Goal: Transaction & Acquisition: Purchase product/service

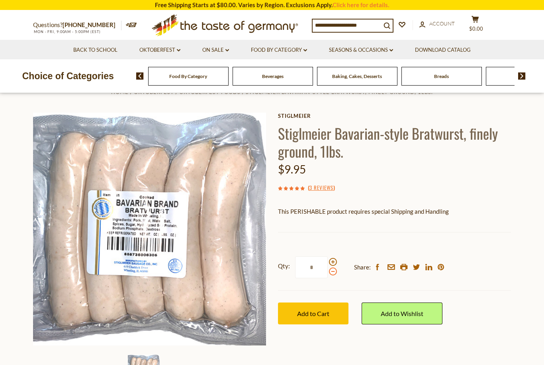
scroll to position [22, 0]
click at [320, 273] on input "*" at bounding box center [311, 267] width 33 height 22
type input "*"
click at [375, 234] on div "Stiglmeier Stiglmeier Bavarian-style Bratwurst, finely ground, 1lbs. $9.95 ( 3 …" at bounding box center [394, 227] width 233 height 230
click at [318, 313] on span "Add to Cart" at bounding box center [313, 314] width 32 height 8
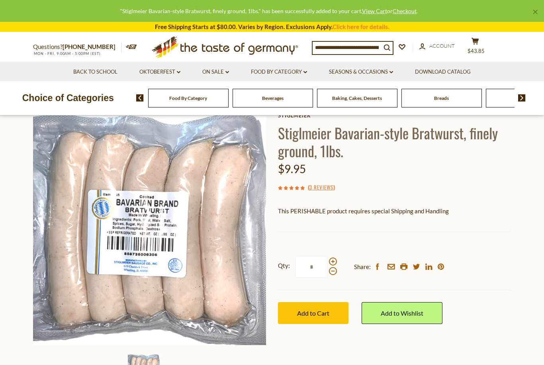
click at [214, 100] on div "Food By Category" at bounding box center [188, 98] width 80 height 19
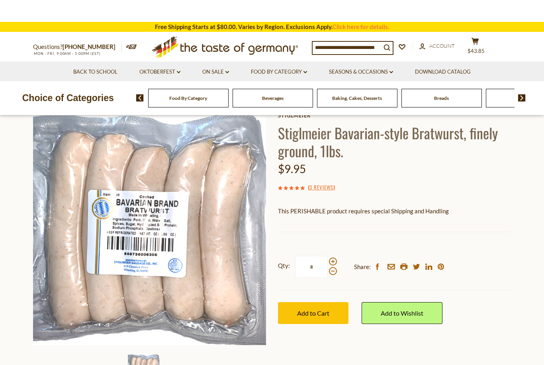
click at [176, 98] on span "Food By Category" at bounding box center [188, 98] width 38 height 6
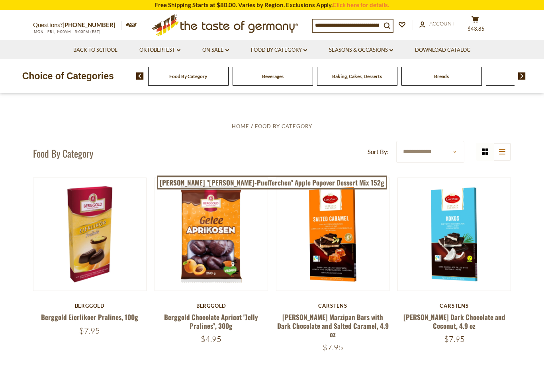
click at [521, 77] on img at bounding box center [522, 76] width 8 height 7
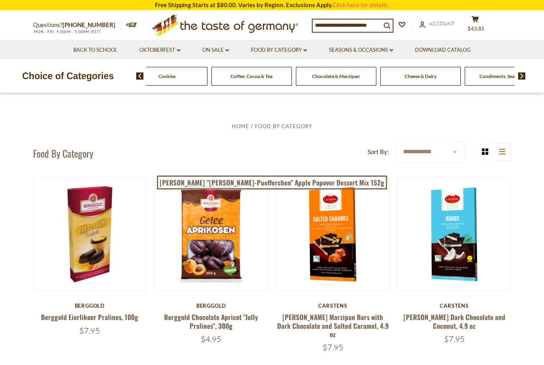
click at [521, 77] on img at bounding box center [522, 76] width 8 height 7
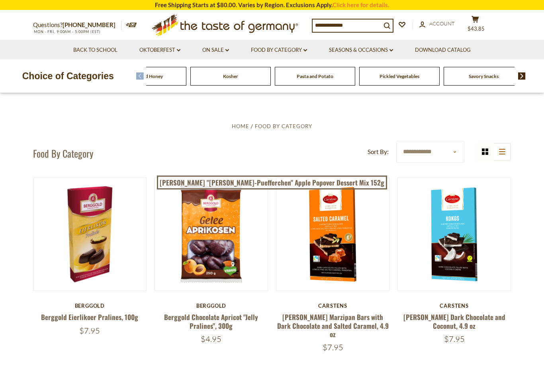
click at [521, 77] on img at bounding box center [522, 76] width 8 height 7
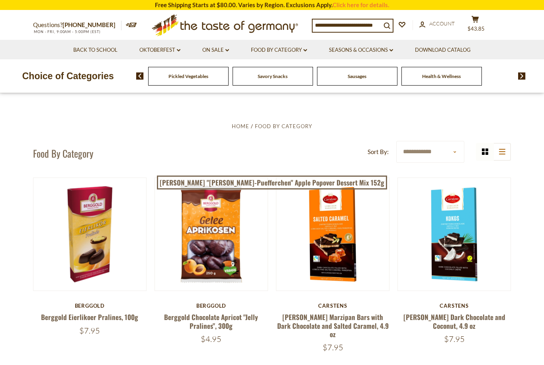
click at [521, 77] on img at bounding box center [522, 76] width 8 height 7
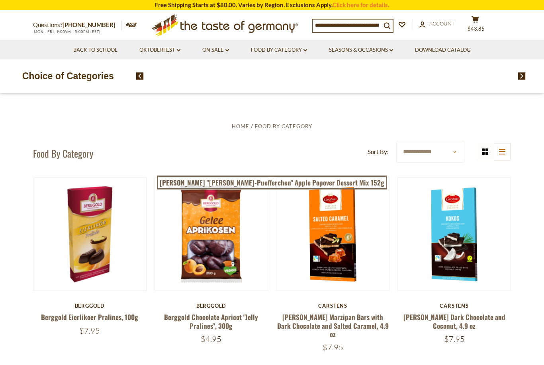
click at [385, 77] on div "Food By Category Beverages Baking, Cakes, Desserts Breads Candy Cereal Cookies …" at bounding box center [330, 76] width 369 height 19
click at [282, 49] on link "Food By Category dropdown_arrow" at bounding box center [279, 50] width 56 height 9
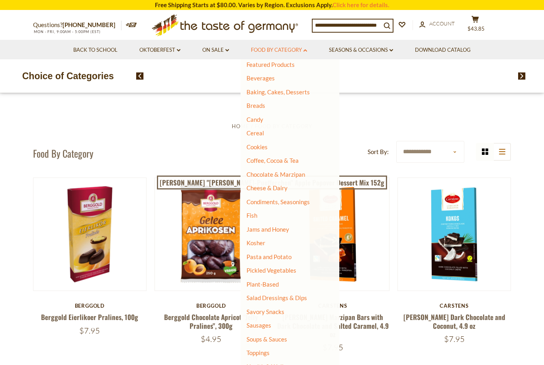
scroll to position [33, 0]
click at [262, 324] on link "Sausages" at bounding box center [259, 325] width 25 height 7
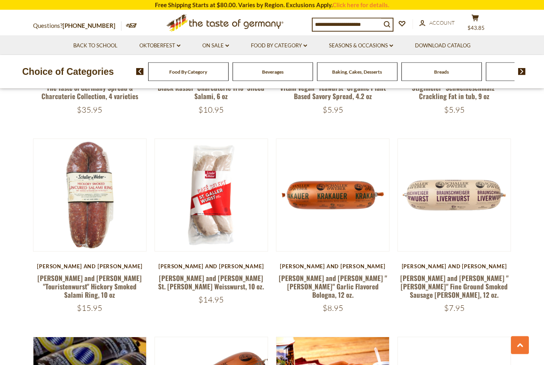
scroll to position [568, 0]
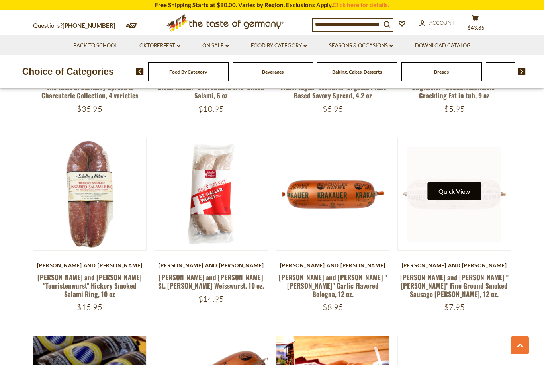
click at [451, 183] on button "Quick View" at bounding box center [455, 191] width 54 height 18
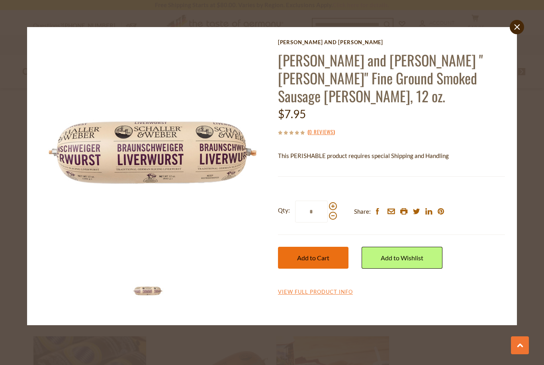
click at [324, 247] on button "Add to Cart" at bounding box center [313, 258] width 71 height 22
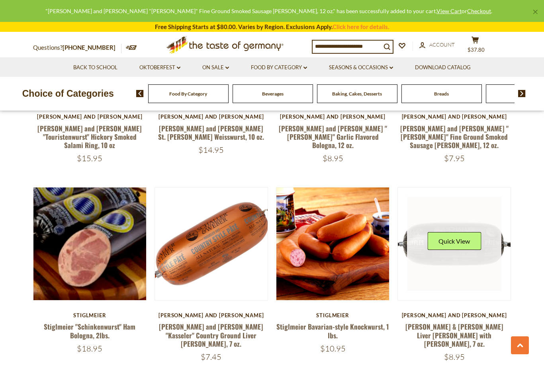
scroll to position [722, 0]
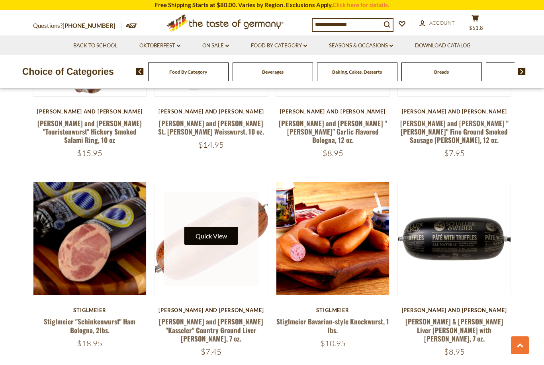
click at [216, 227] on button "Quick View" at bounding box center [211, 236] width 54 height 18
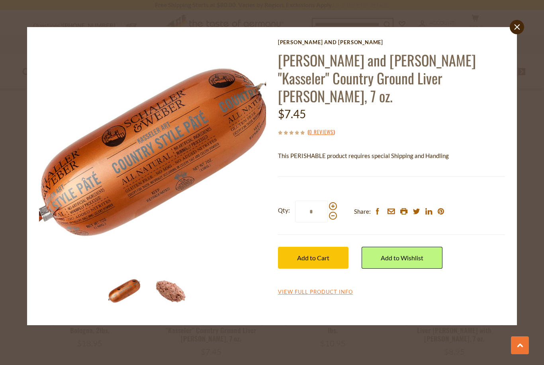
click at [175, 289] on img at bounding box center [171, 291] width 32 height 32
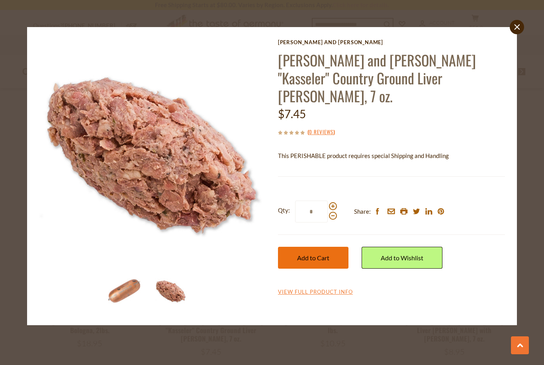
click at [318, 254] on span "Add to Cart" at bounding box center [313, 258] width 32 height 8
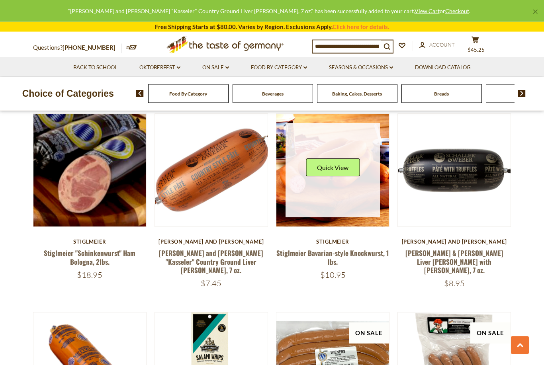
scroll to position [794, 0]
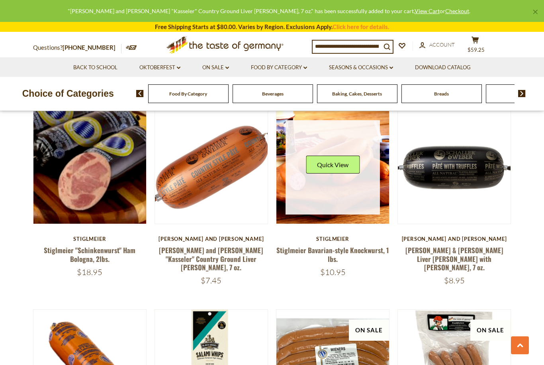
click at [320, 193] on link at bounding box center [333, 167] width 95 height 95
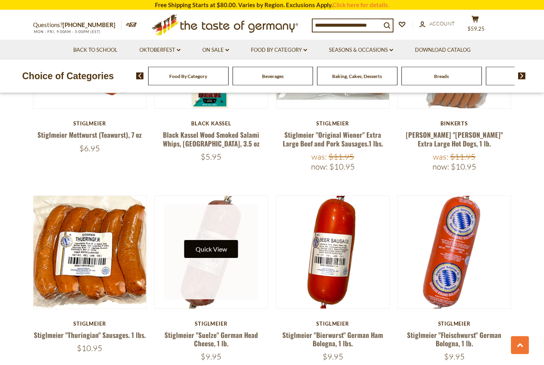
scroll to position [1127, 0]
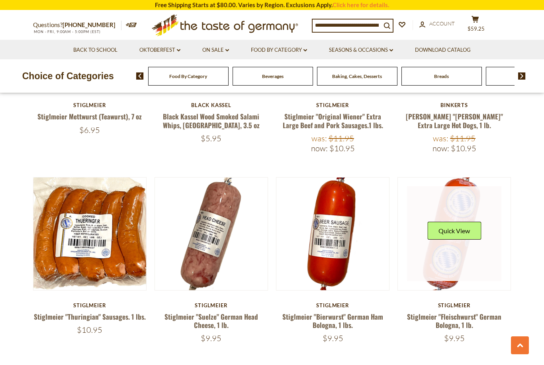
click at [452, 262] on link at bounding box center [454, 233] width 95 height 95
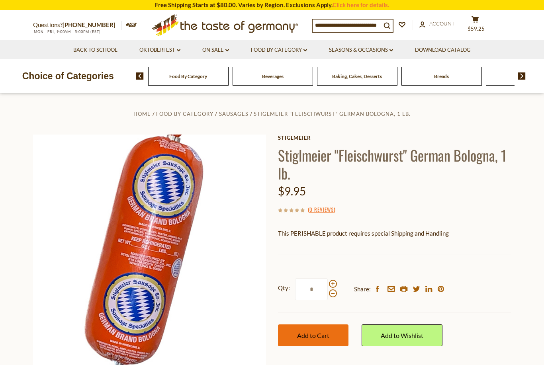
click at [313, 338] on button "Add to Cart" at bounding box center [313, 336] width 71 height 22
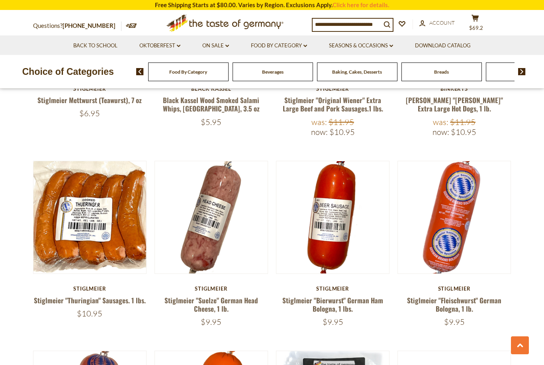
scroll to position [1141, 0]
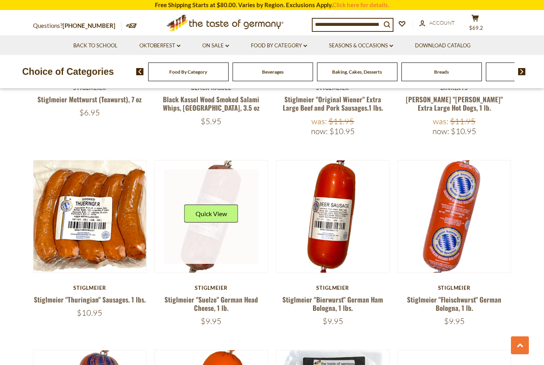
click at [210, 224] on link at bounding box center [211, 216] width 95 height 95
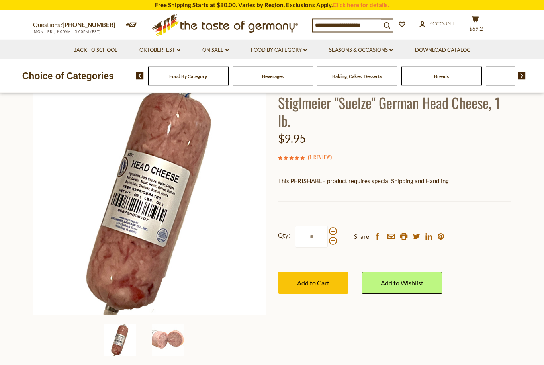
scroll to position [53, 0]
click at [173, 334] on img at bounding box center [168, 340] width 32 height 32
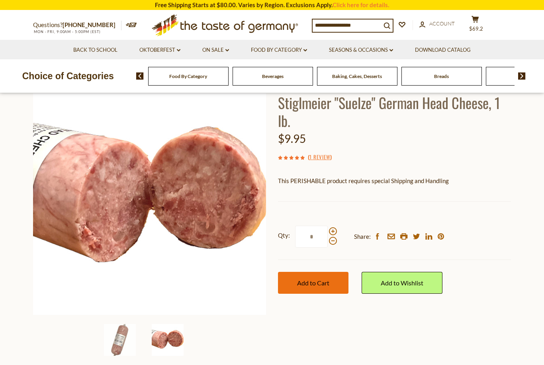
click at [316, 280] on span "Add to Cart" at bounding box center [313, 283] width 32 height 8
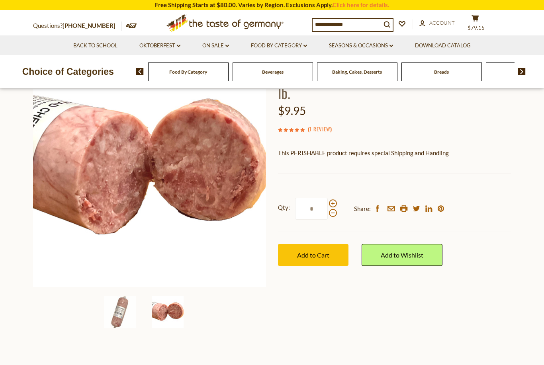
scroll to position [78, 0]
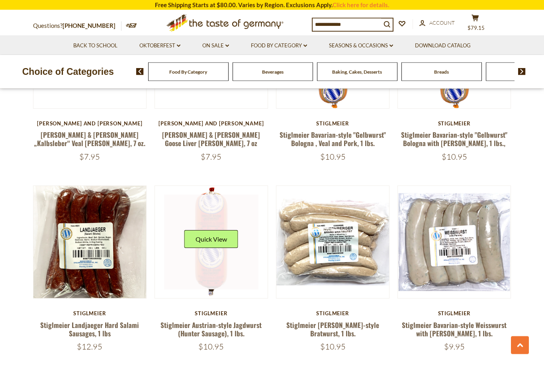
scroll to position [1698, 0]
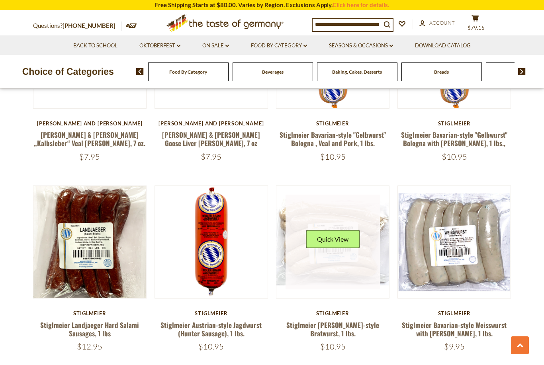
click at [340, 241] on link at bounding box center [333, 242] width 95 height 95
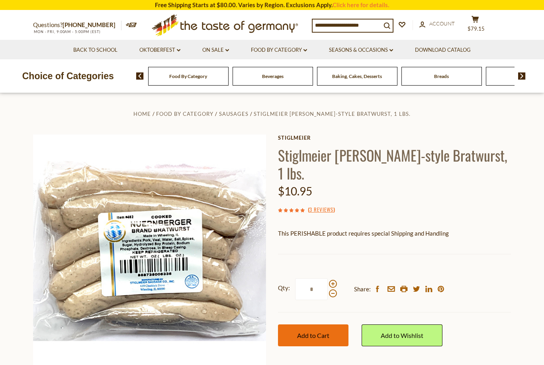
click at [326, 332] on span "Add to Cart" at bounding box center [313, 336] width 32 height 8
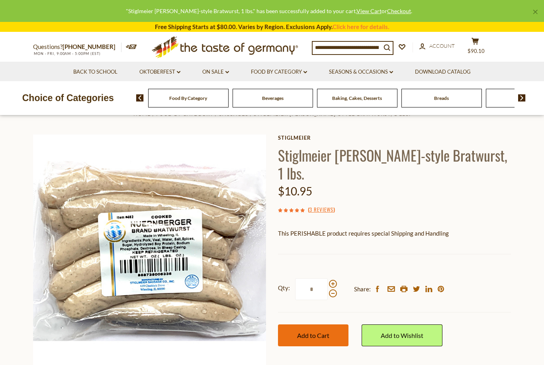
click at [326, 332] on span "Add to Cart" at bounding box center [313, 336] width 32 height 8
click at [475, 42] on icon at bounding box center [475, 41] width 7 height 7
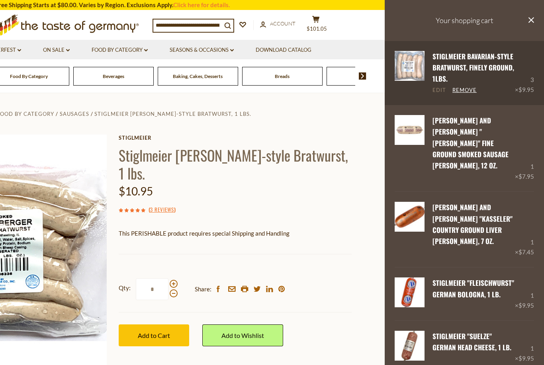
click at [438, 90] on link "Edit" at bounding box center [440, 90] width 14 height 7
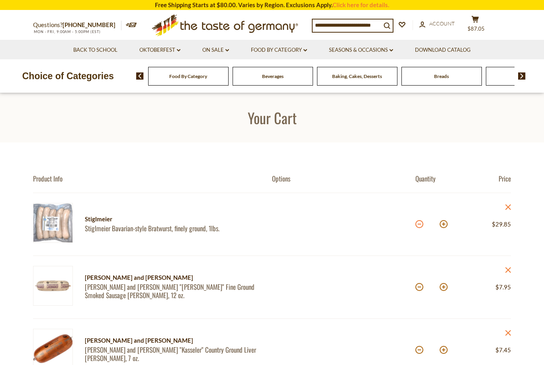
click at [419, 224] on button at bounding box center [420, 224] width 8 height 8
type input "*"
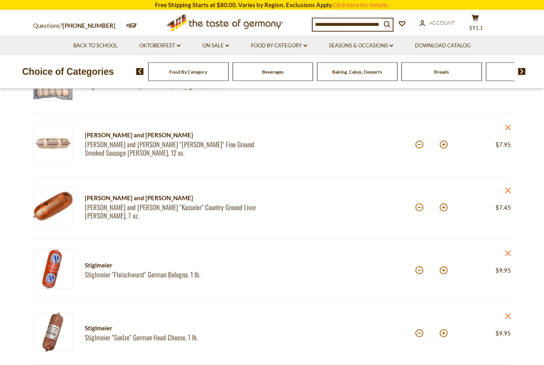
scroll to position [143, 0]
click at [420, 208] on button at bounding box center [420, 208] width 8 height 8
type input "*"
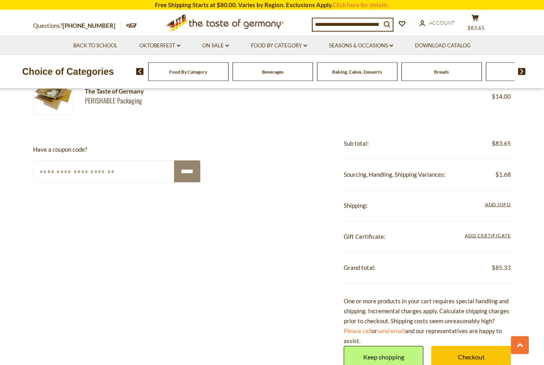
scroll to position [449, 0]
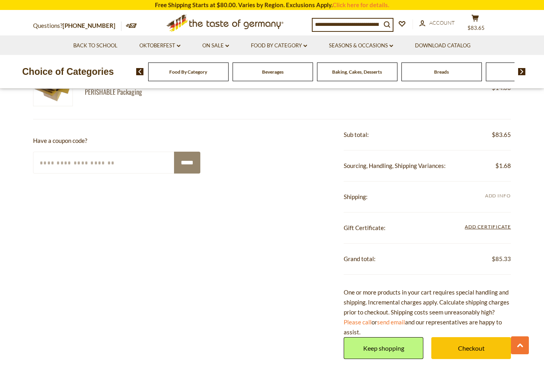
click at [499, 199] on span "Add Info" at bounding box center [498, 196] width 26 height 9
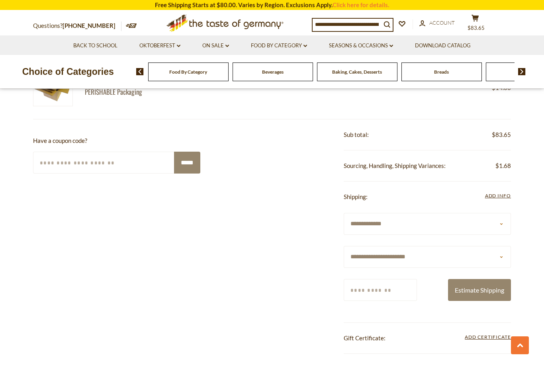
select select "**"
click at [391, 290] on input "Zip/Postcode" at bounding box center [380, 290] width 73 height 22
type input "*****"
click at [469, 296] on button "Estimate Shipping" at bounding box center [479, 290] width 63 height 22
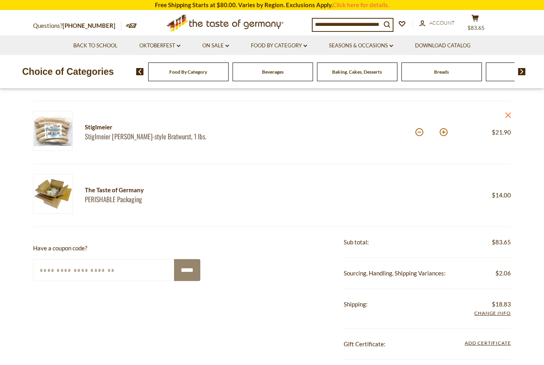
scroll to position [300, 0]
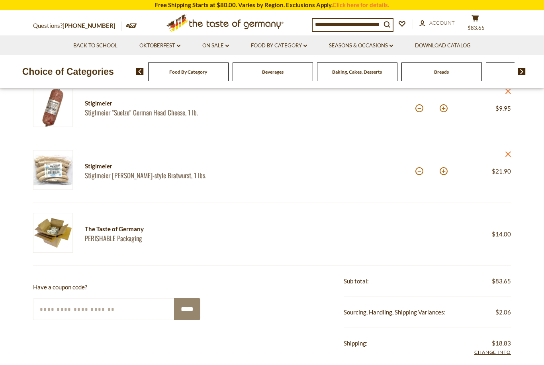
click at [60, 232] on img at bounding box center [53, 233] width 40 height 40
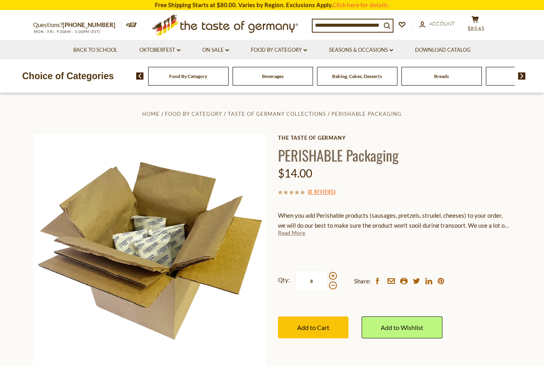
click at [295, 231] on link "Read More" at bounding box center [291, 233] width 27 height 8
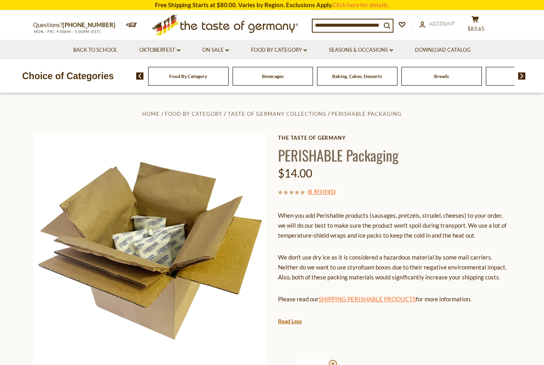
click at [396, 296] on link "SHIPPING PERISHABLE PRODUCTS" at bounding box center [367, 299] width 97 height 7
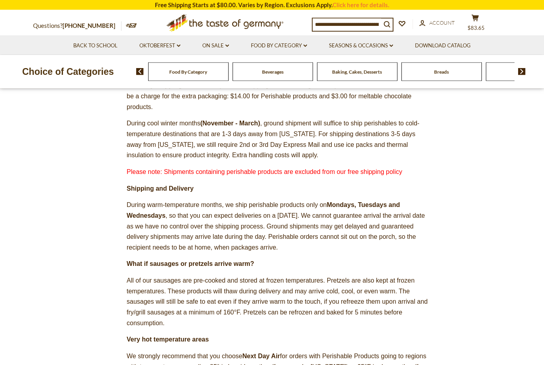
scroll to position [195, 0]
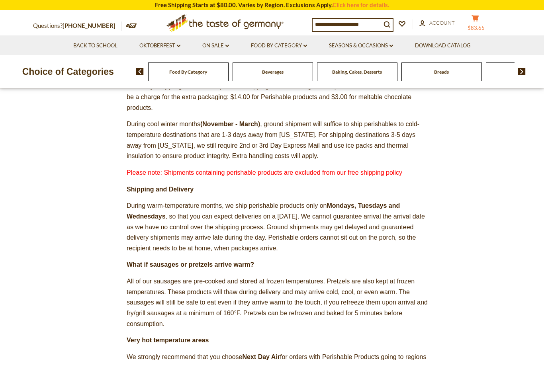
click at [480, 21] on button "cart $83.65" at bounding box center [475, 24] width 24 height 20
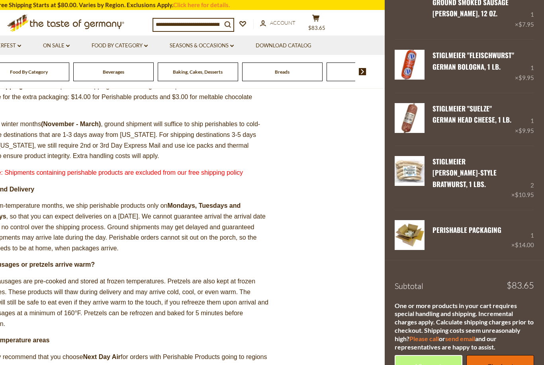
scroll to position [152, 0]
click at [484, 356] on link "Checkout" at bounding box center [501, 367] width 68 height 22
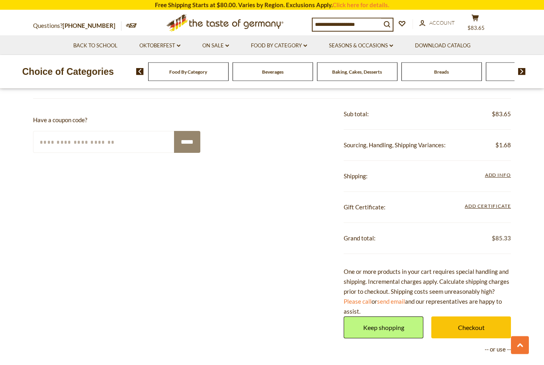
scroll to position [472, 0]
click at [491, 175] on span "Add Info" at bounding box center [498, 175] width 26 height 6
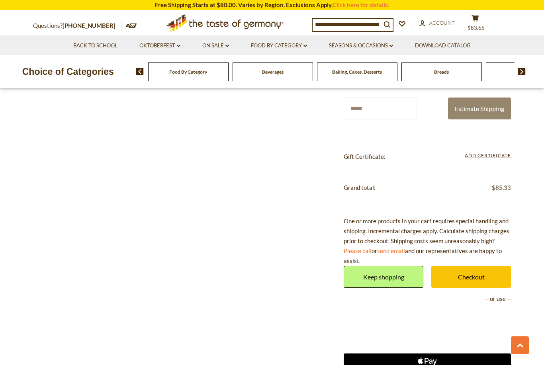
scroll to position [639, 0]
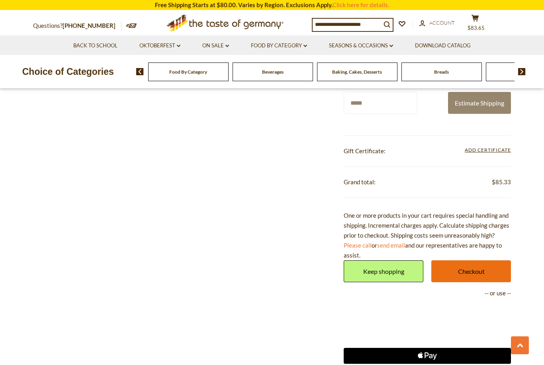
click at [458, 269] on link "Checkout" at bounding box center [472, 272] width 80 height 22
